Goal: Transaction & Acquisition: Purchase product/service

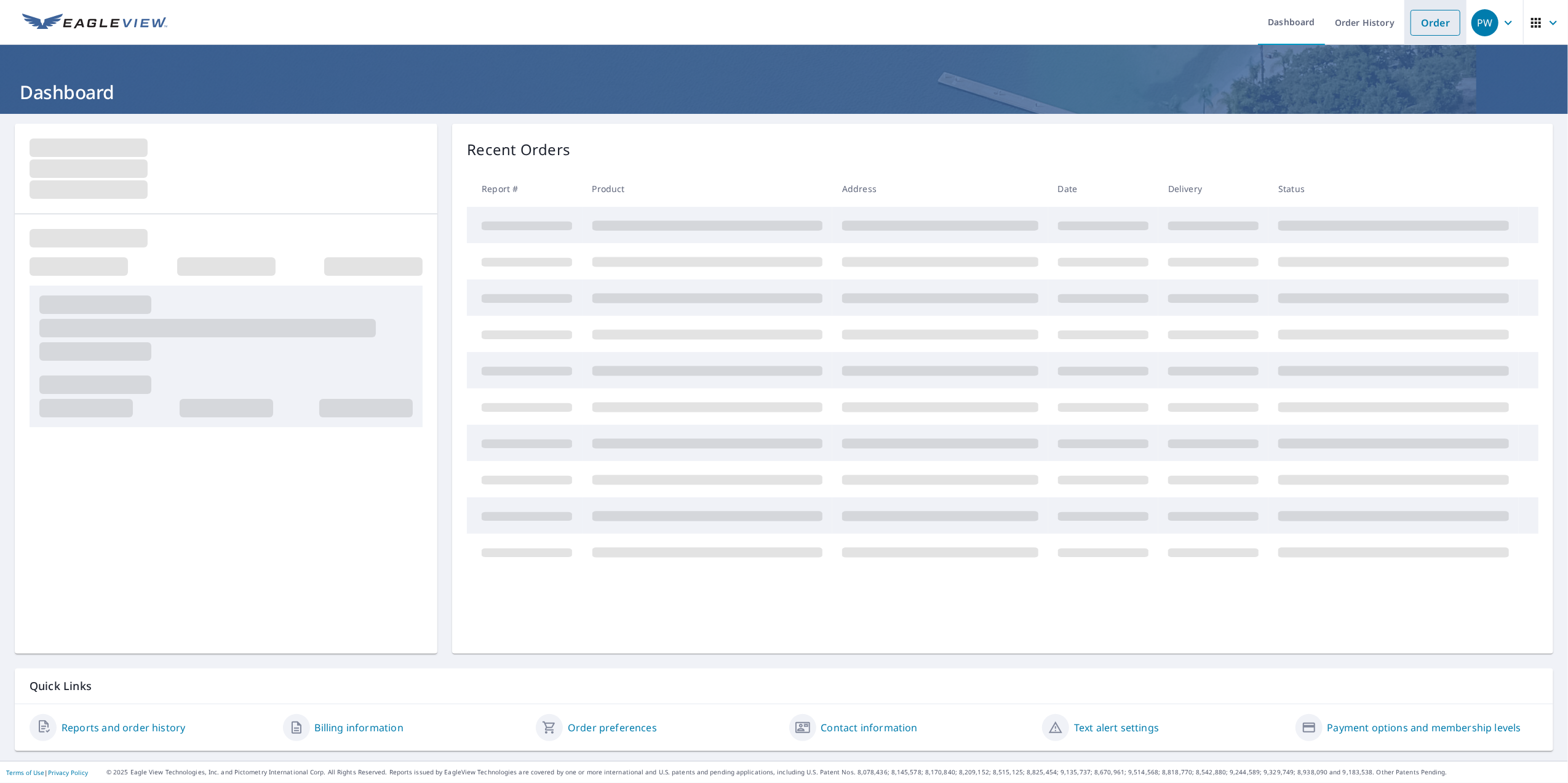
click at [1411, 24] on link "Order" at bounding box center [1436, 22] width 50 height 26
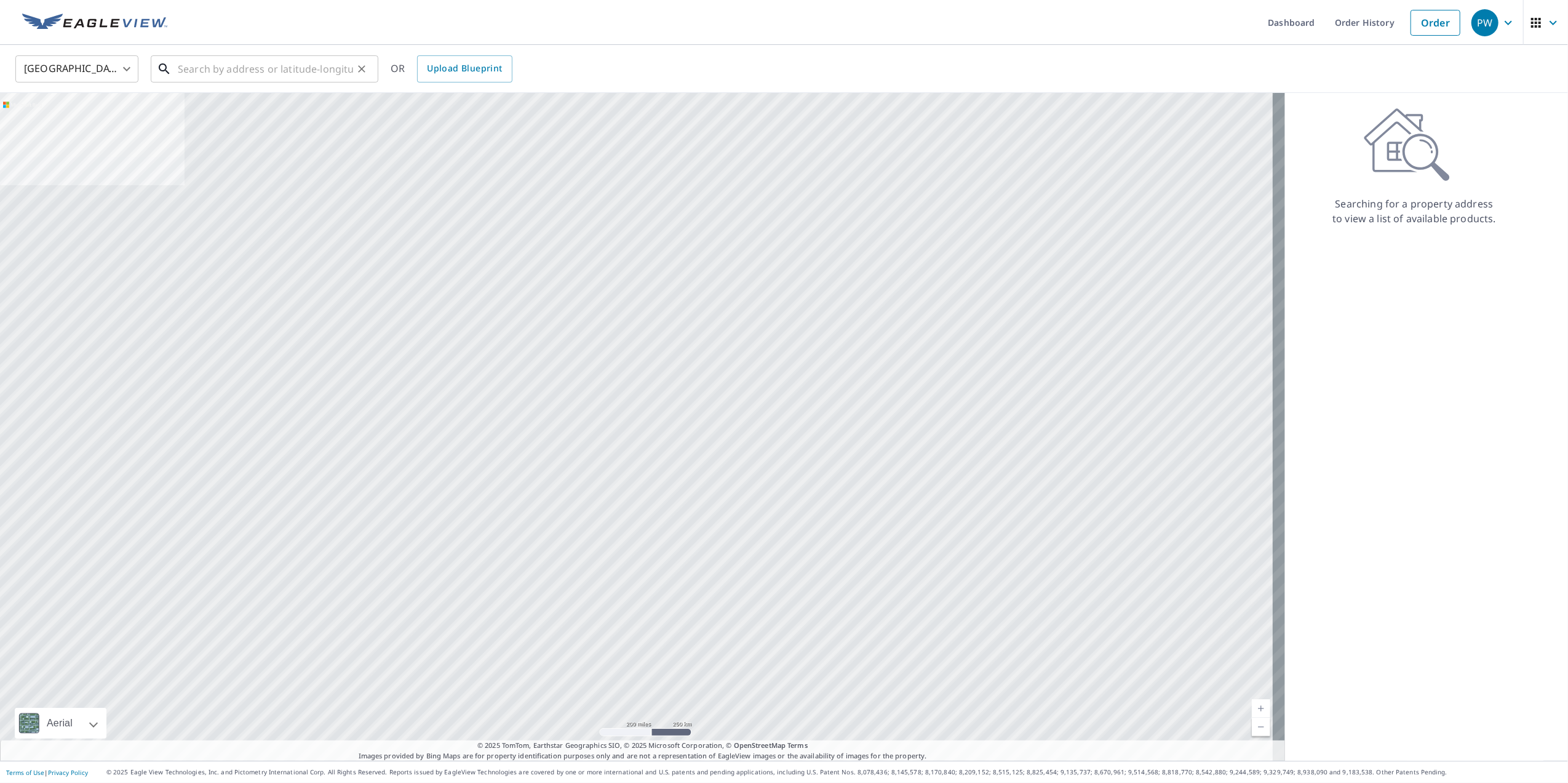
click at [248, 74] on input "text" at bounding box center [265, 69] width 176 height 34
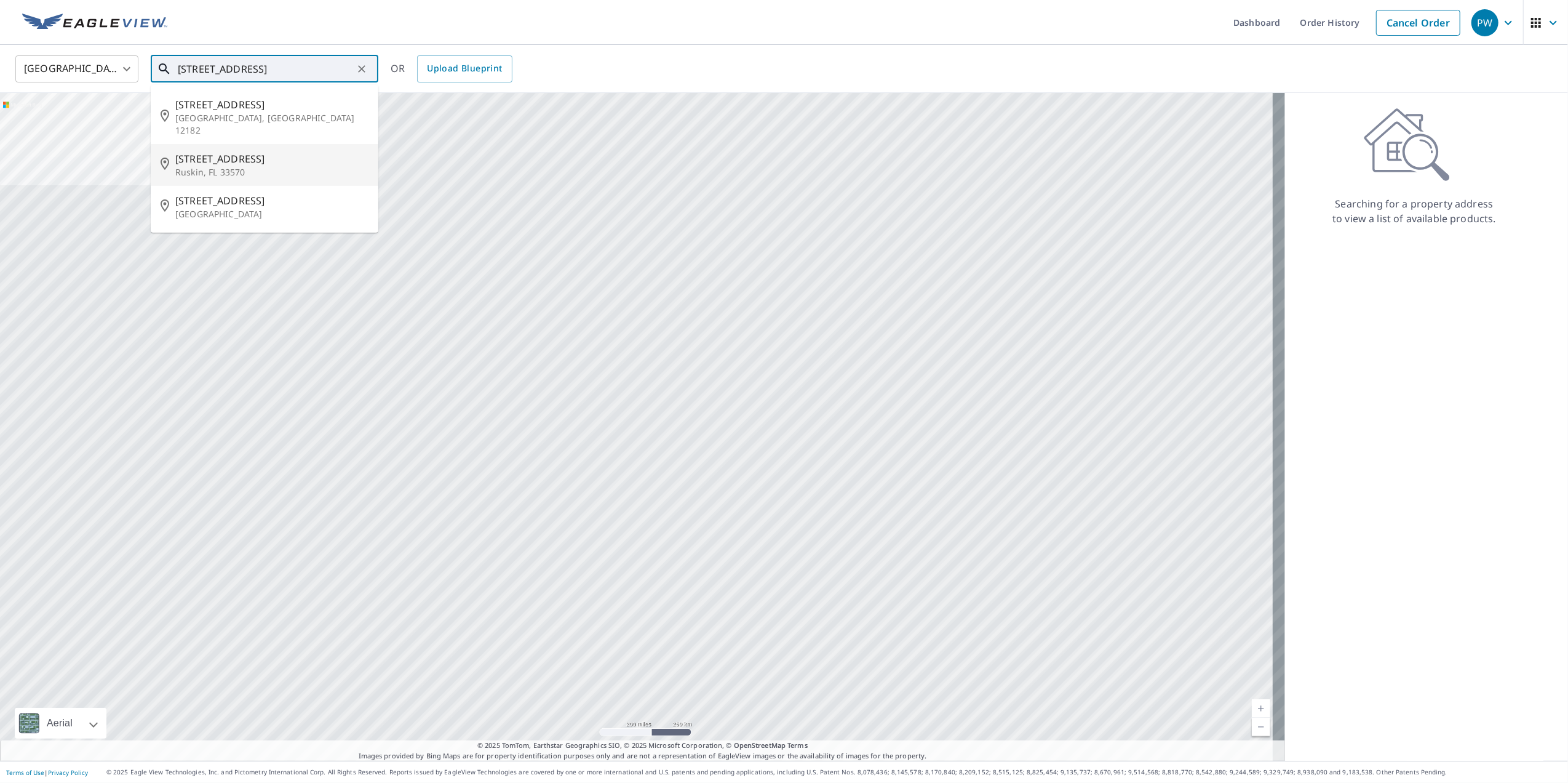
click at [266, 151] on span "[STREET_ADDRESS]" at bounding box center [272, 159] width 194 height 14
type input "[STREET_ADDRESS][PERSON_NAME]"
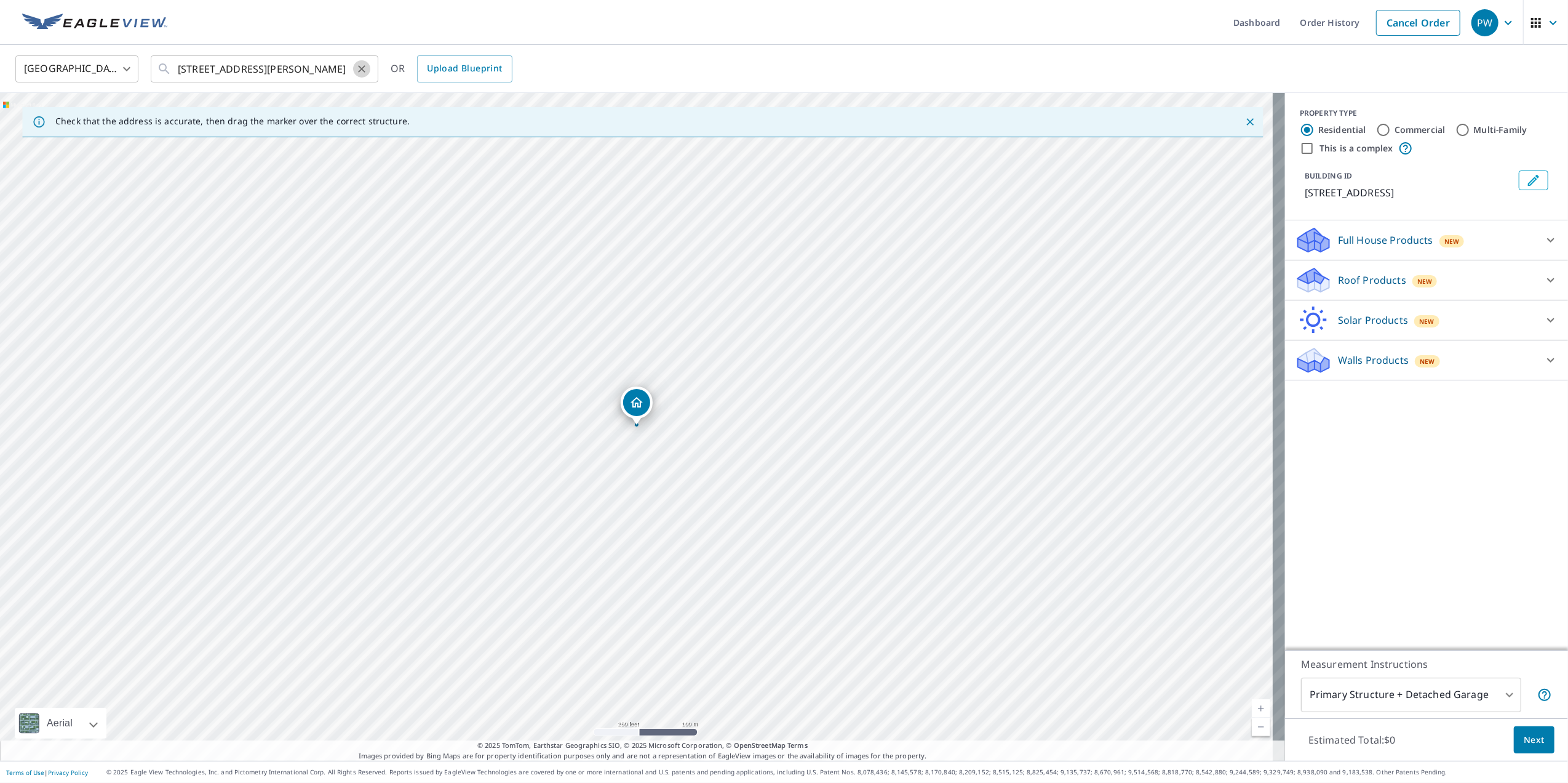
click at [362, 70] on icon "Clear" at bounding box center [362, 69] width 13 height 13
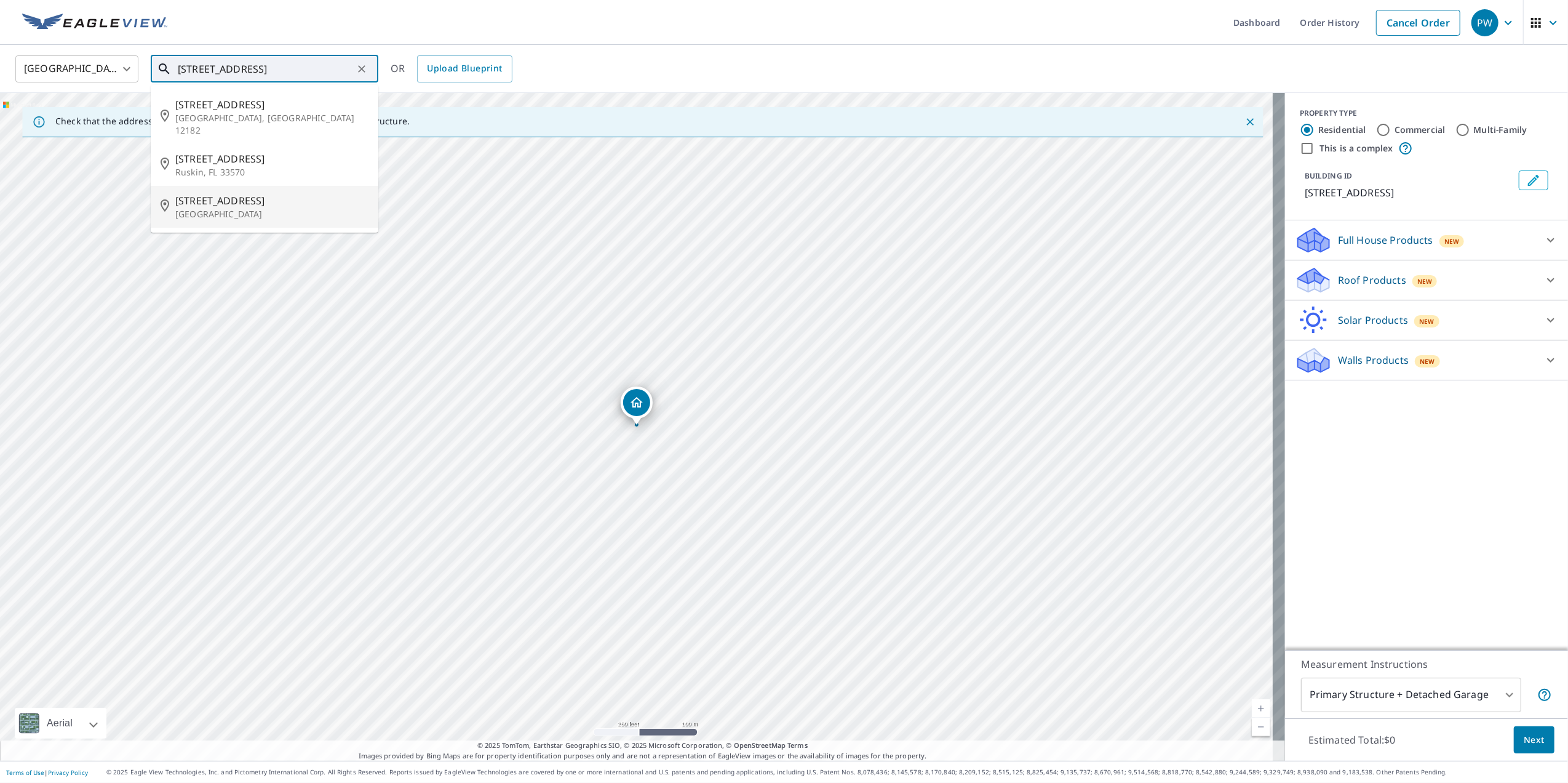
click at [304, 208] on p "[GEOGRAPHIC_DATA]" at bounding box center [272, 214] width 194 height 13
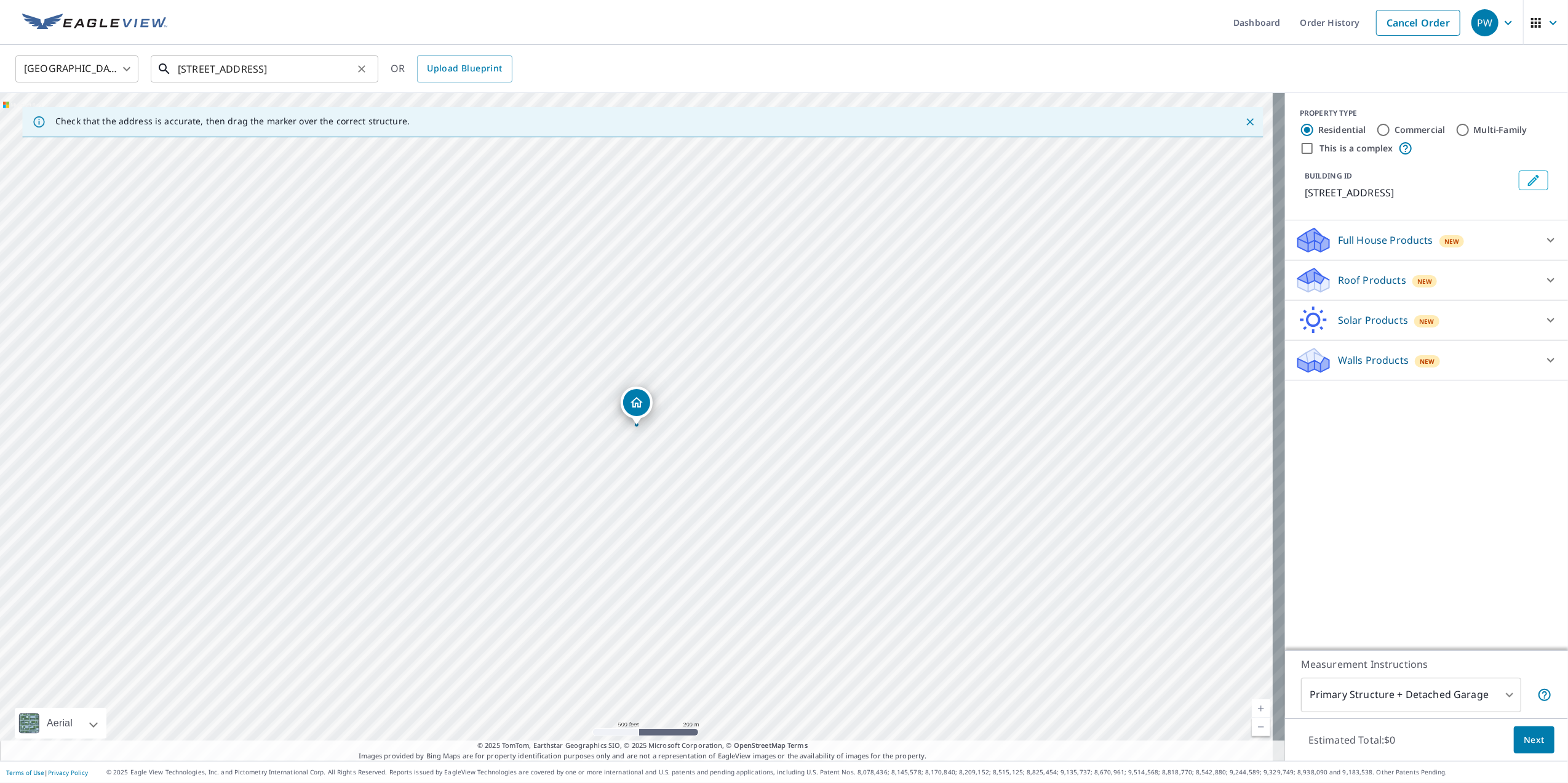
click at [218, 72] on input "[STREET_ADDRESS]" at bounding box center [265, 69] width 176 height 34
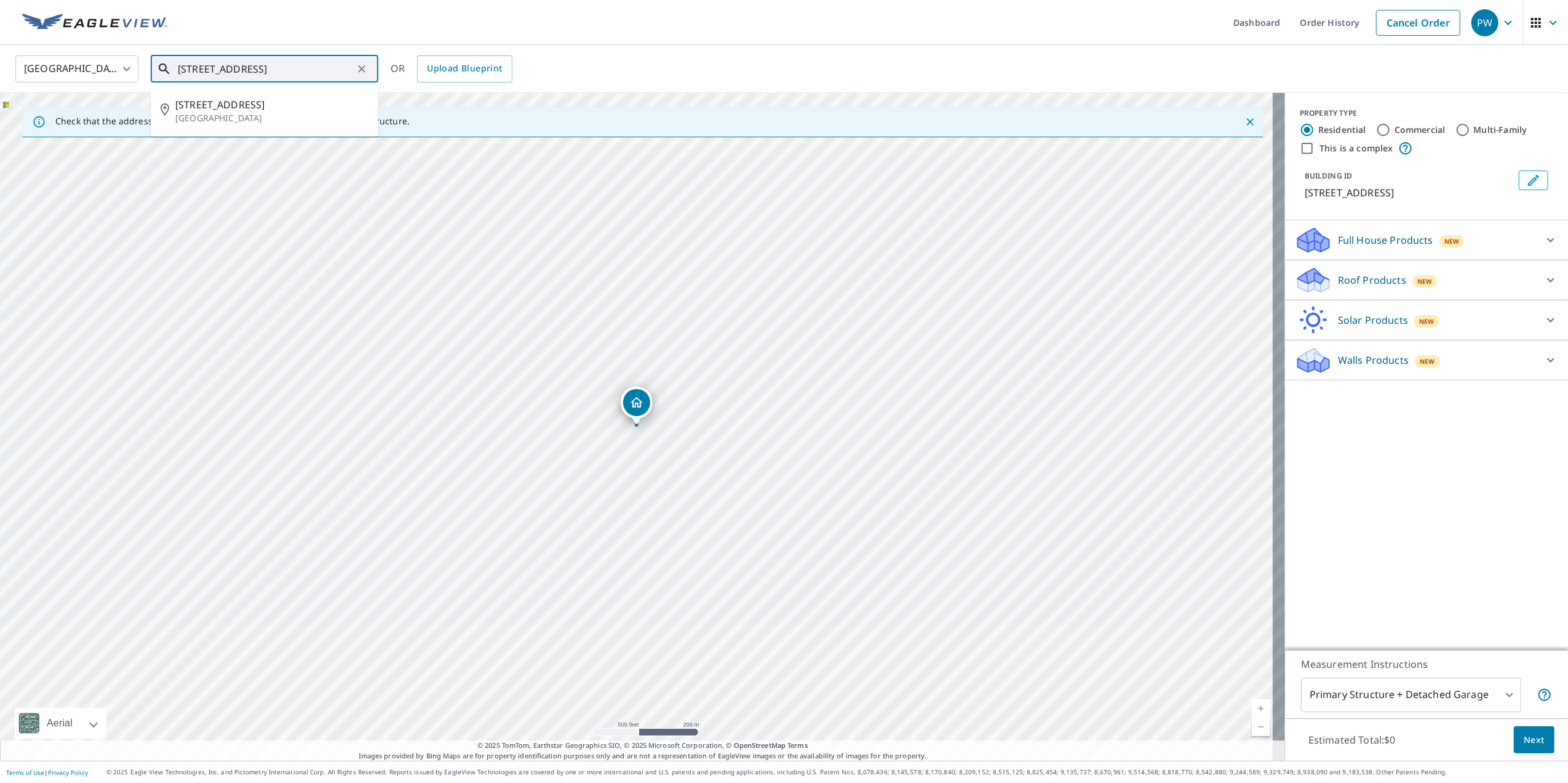
click at [218, 72] on input "[STREET_ADDRESS]" at bounding box center [265, 69] width 176 height 34
click at [232, 106] on span "[STREET_ADDRESS]" at bounding box center [272, 105] width 194 height 14
type input "[STREET_ADDRESS]"
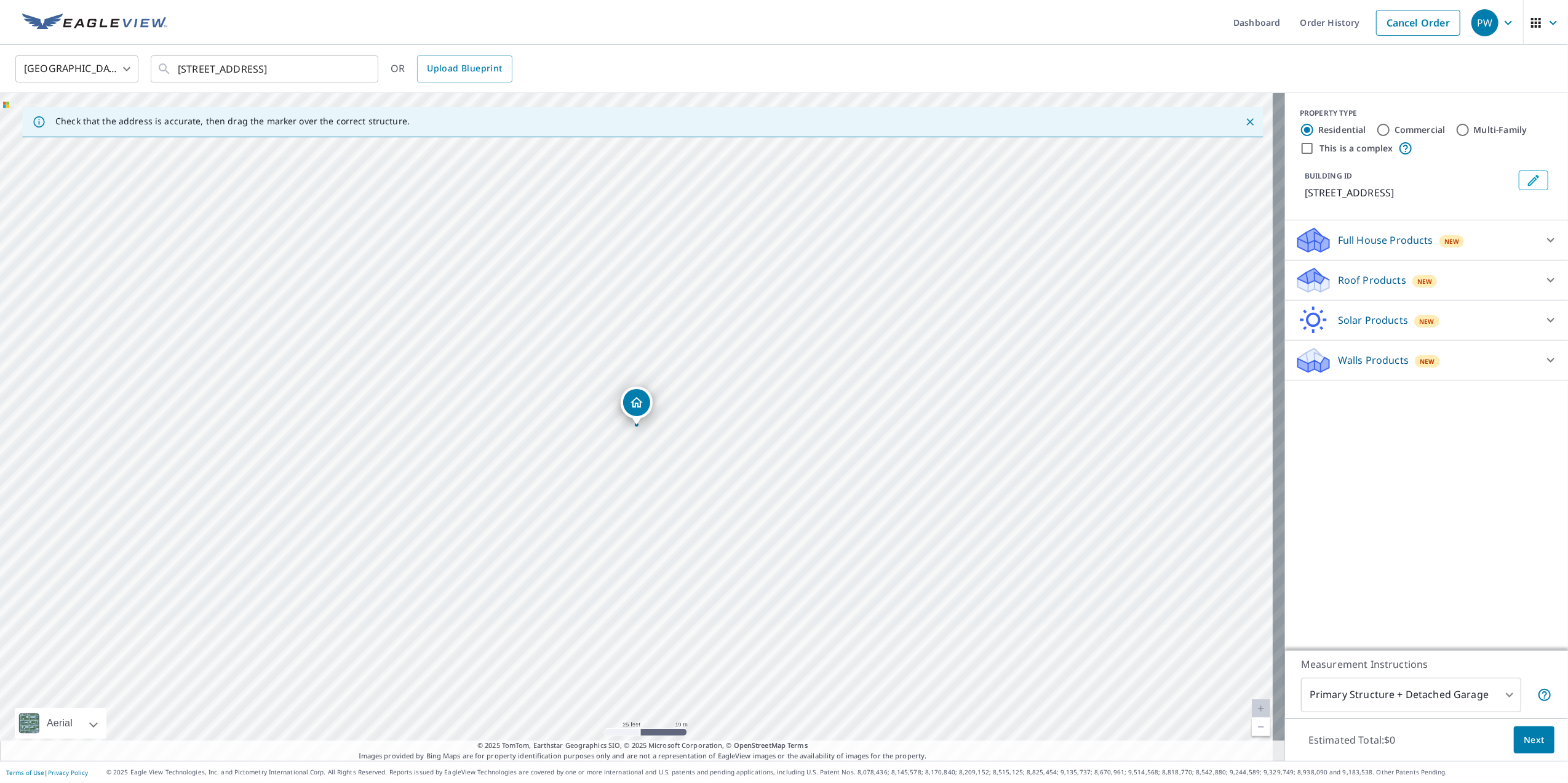
click at [1339, 367] on p "Walls Products" at bounding box center [1374, 359] width 71 height 14
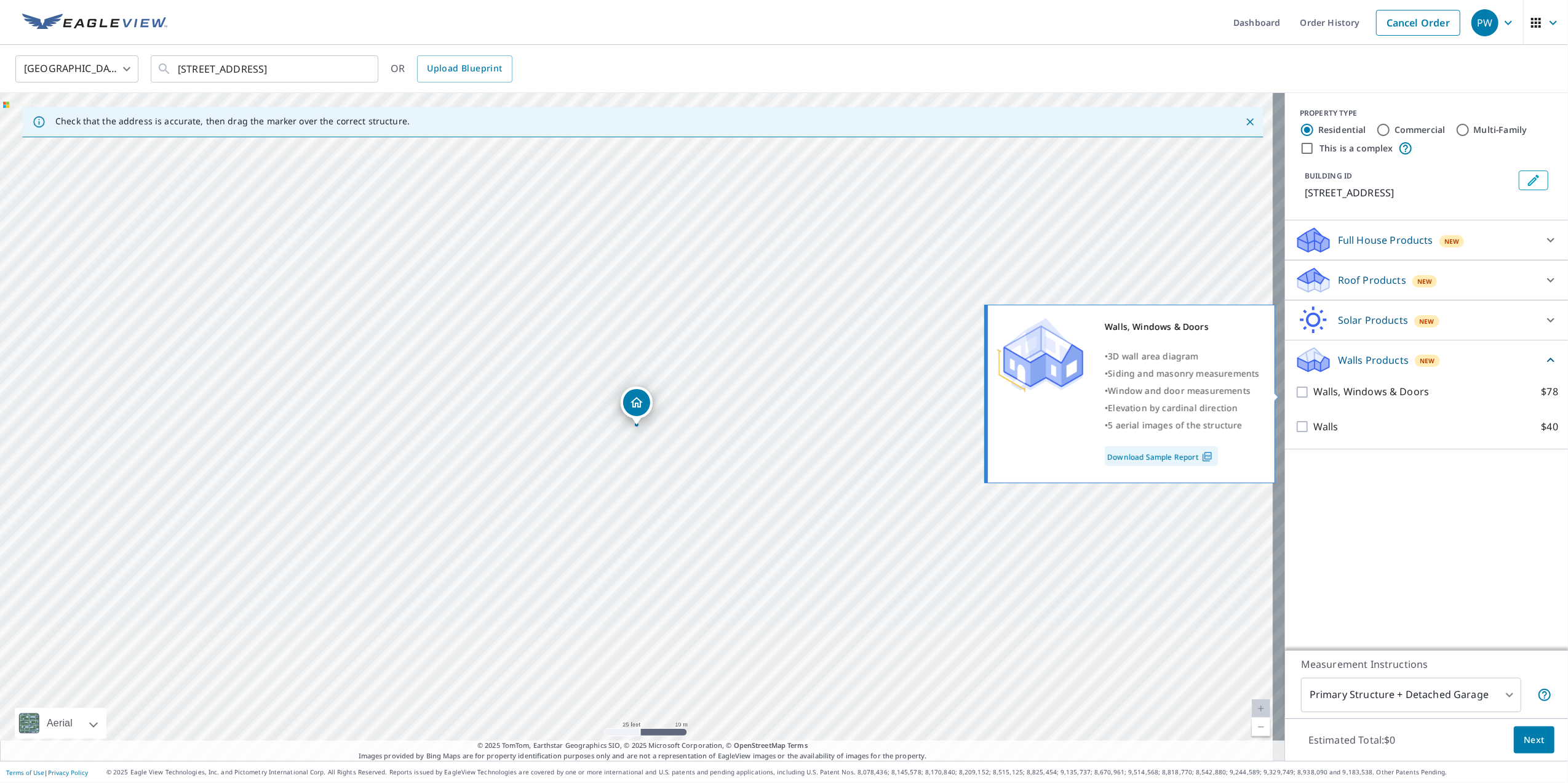
click at [1296, 395] on input "Walls, Windows & Doors $78" at bounding box center [1305, 392] width 19 height 14
checkbox input "true"
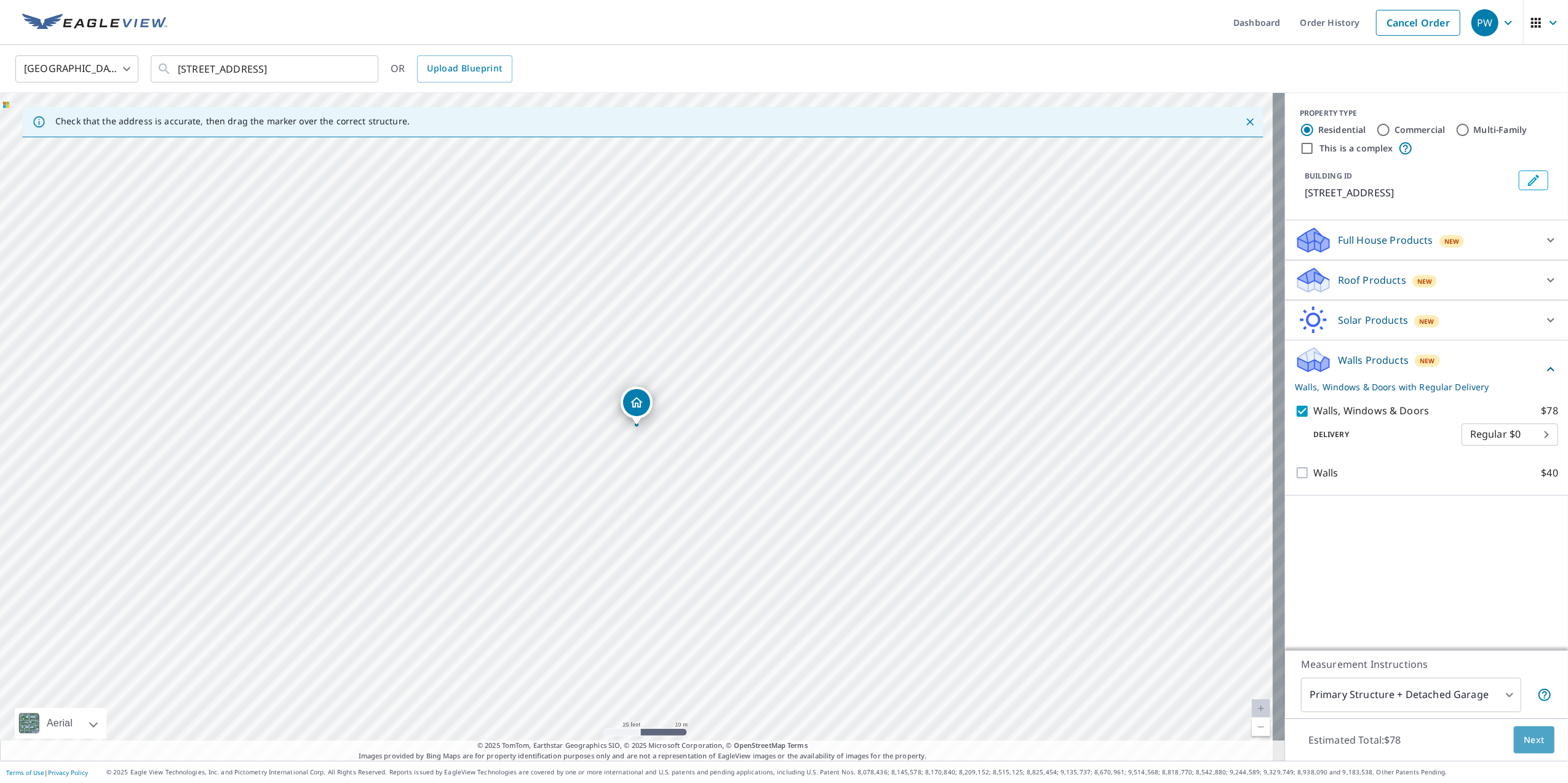
click at [1524, 739] on span "Next" at bounding box center [1534, 739] width 21 height 15
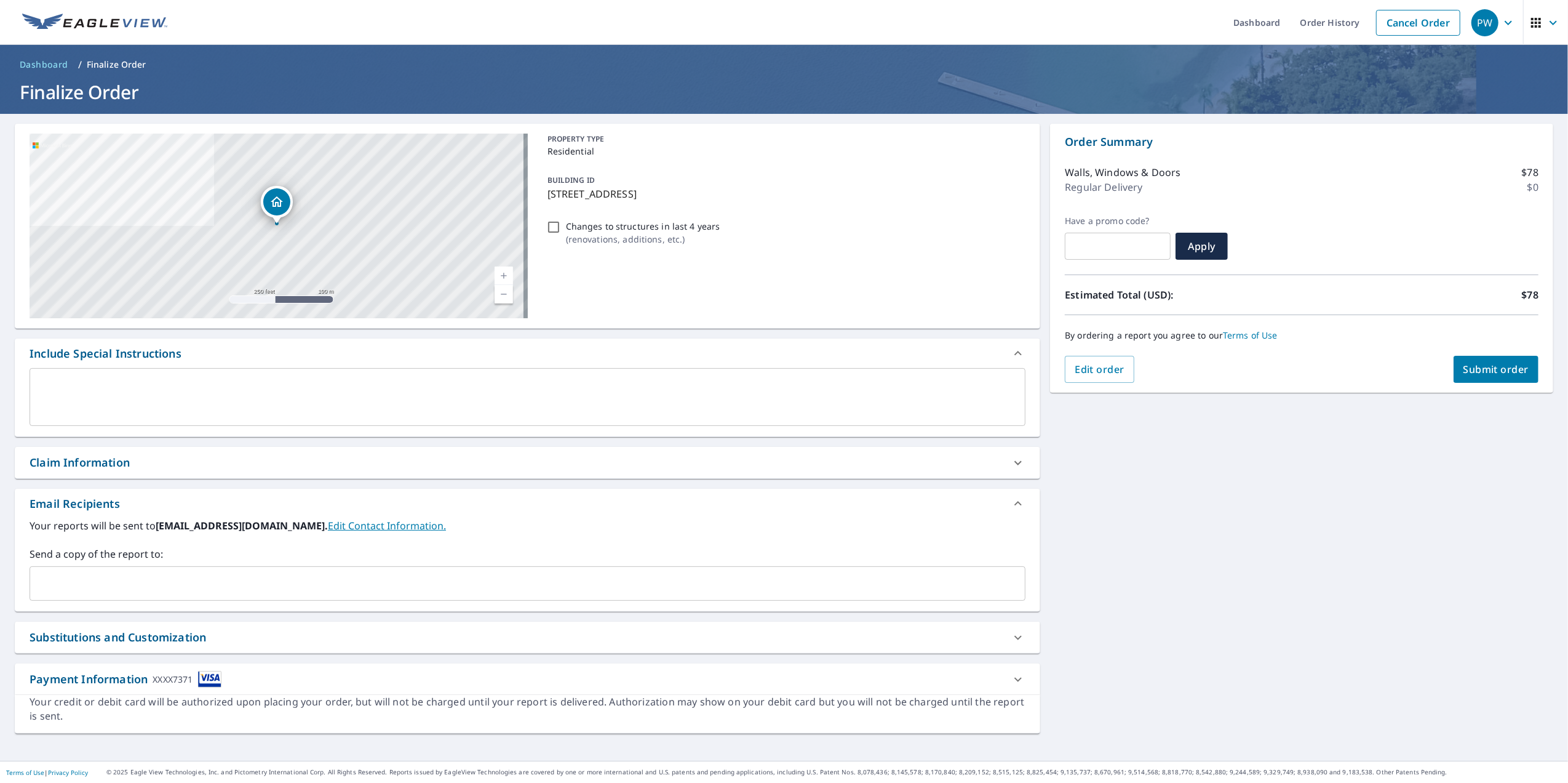
click at [1475, 369] on span "Submit order" at bounding box center [1496, 368] width 65 height 13
